Goal: Task Accomplishment & Management: Complete application form

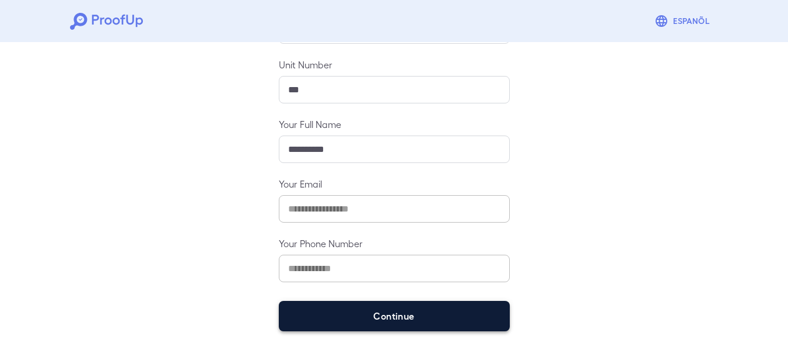
click at [384, 321] on button "Continue" at bounding box center [394, 316] width 231 height 30
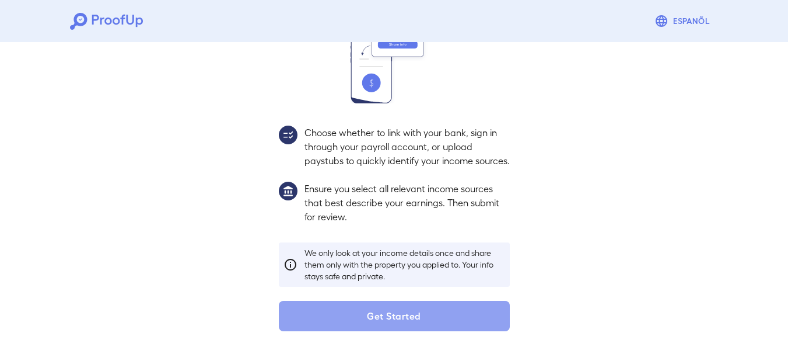
click at [384, 321] on button "Get Started" at bounding box center [394, 316] width 231 height 30
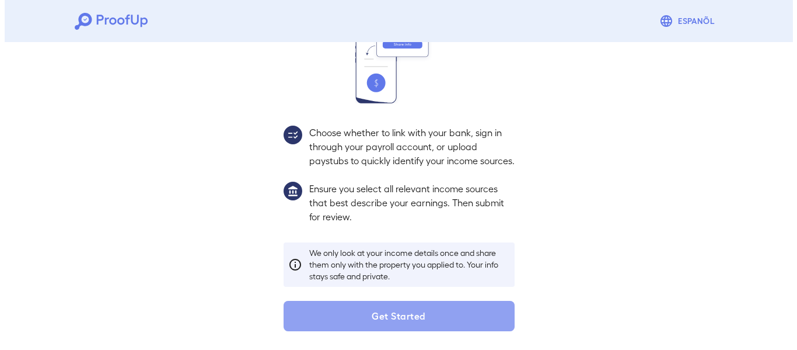
scroll to position [96, 0]
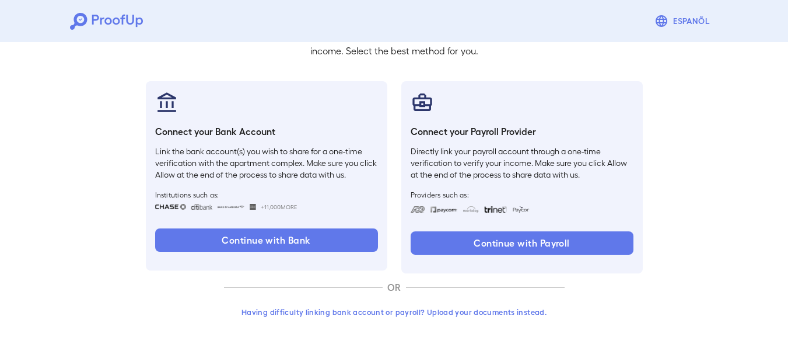
click at [390, 313] on button "Having difficulty linking bank account or payroll? Upload your documents instea…" at bounding box center [394, 311] width 341 height 21
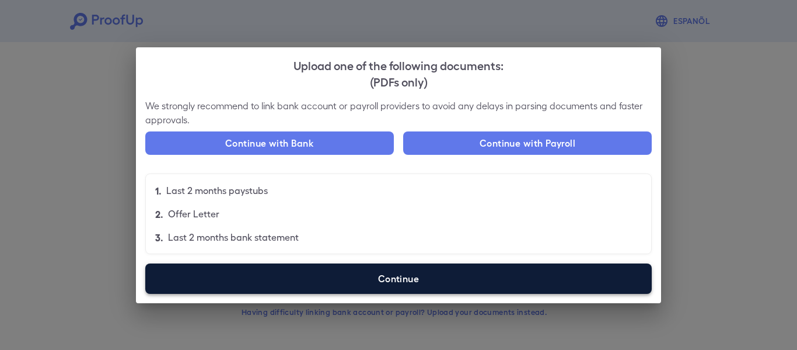
click at [334, 274] on label "Continue" at bounding box center [398, 278] width 506 height 30
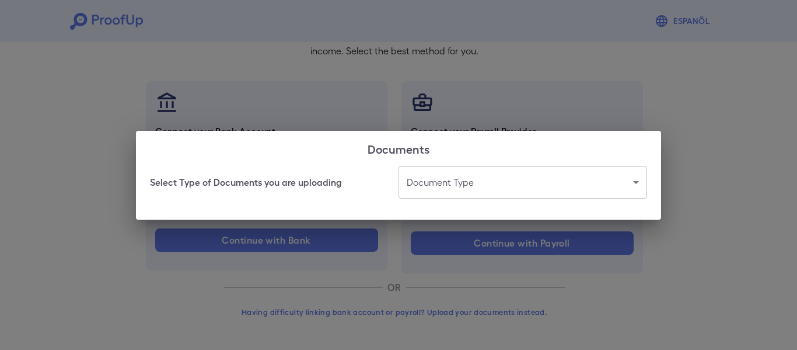
click at [543, 183] on body "Espanõl Go back How Would You Like to Verify Your Income? There are multiple wa…" at bounding box center [398, 127] width 797 height 446
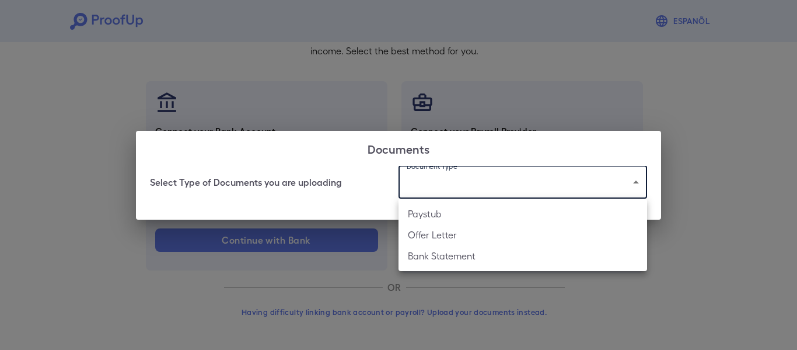
click at [464, 239] on li "Offer Letter" at bounding box center [523, 234] width 249 height 21
type input "**********"
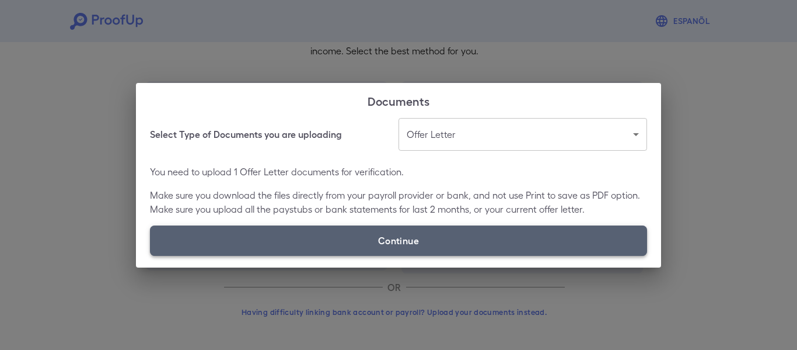
click at [474, 240] on label "Continue" at bounding box center [398, 240] width 497 height 30
click at [151, 255] on input "Continue" at bounding box center [150, 255] width 1 height 1
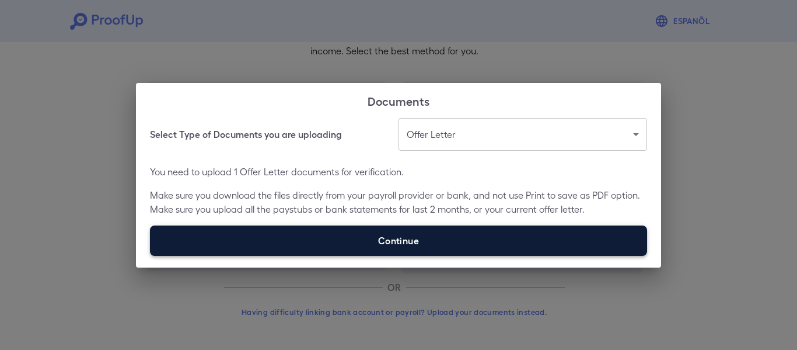
type input "**********"
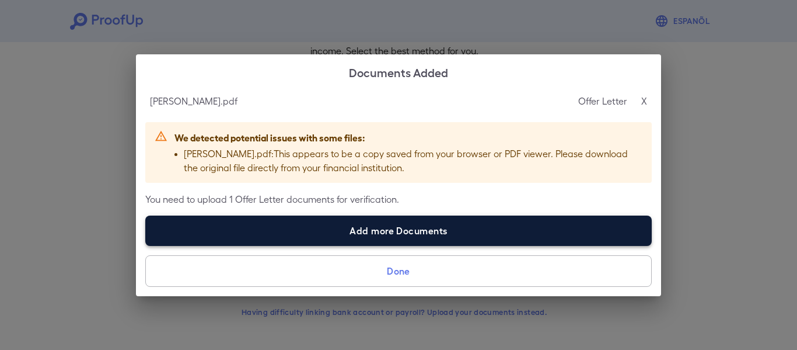
click at [536, 233] on label "Add more Documents" at bounding box center [398, 230] width 506 height 30
click at [146, 245] on input "Add more Documents" at bounding box center [145, 245] width 1 height 1
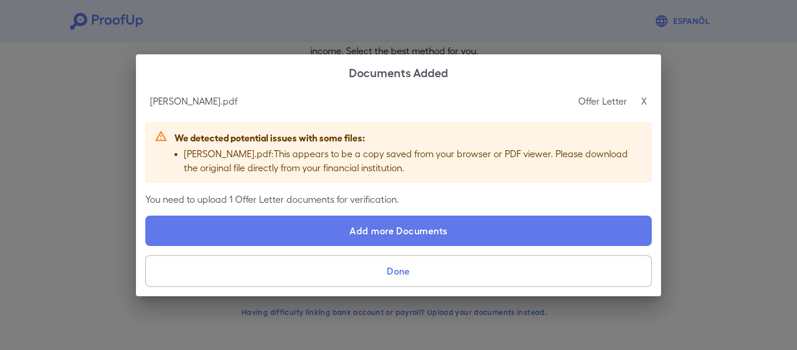
click at [434, 273] on button "Done" at bounding box center [398, 271] width 506 height 32
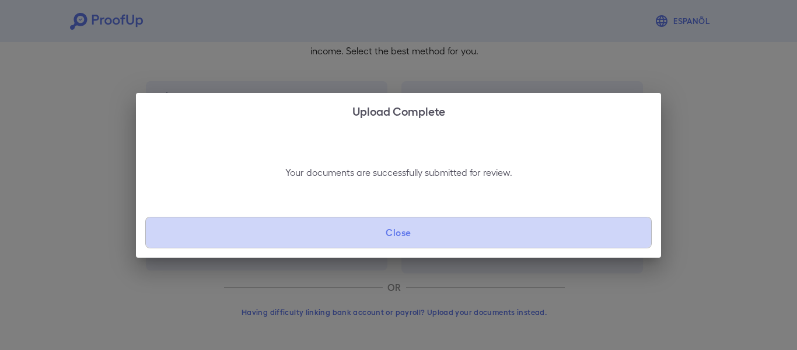
click at [451, 236] on button "Close" at bounding box center [398, 232] width 506 height 32
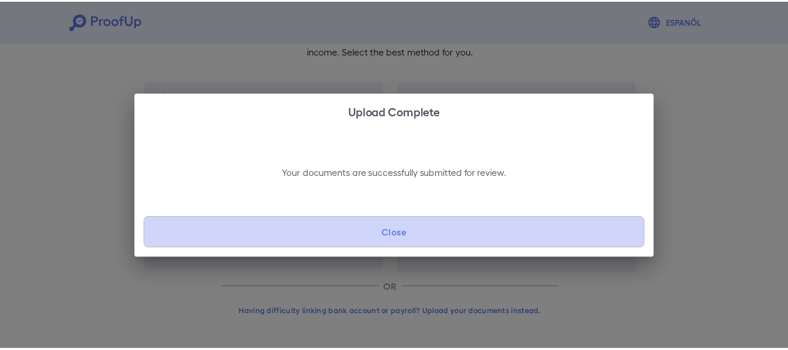
scroll to position [10, 0]
